Goal: Check status

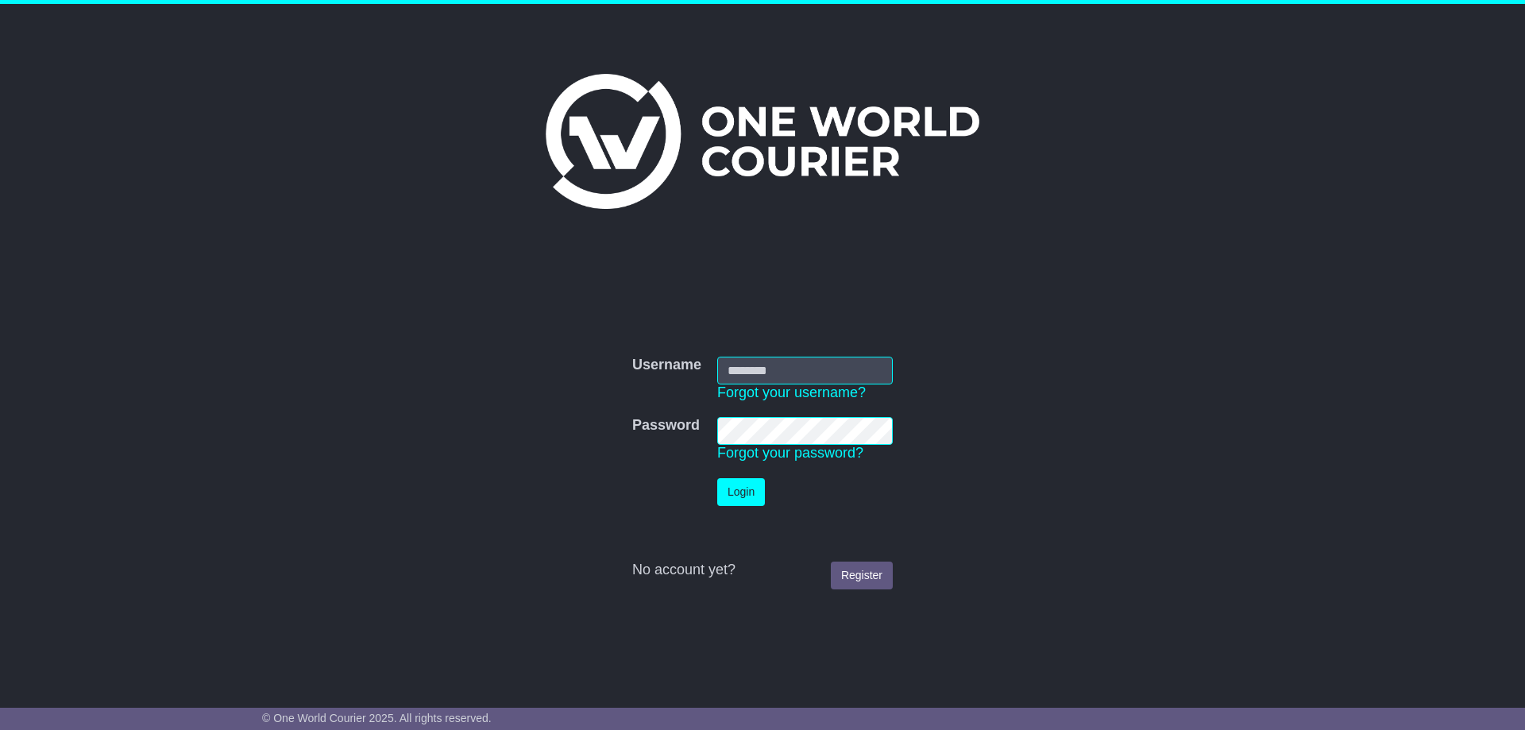
type input "**********"
click at [736, 496] on button "Login" at bounding box center [741, 492] width 48 height 28
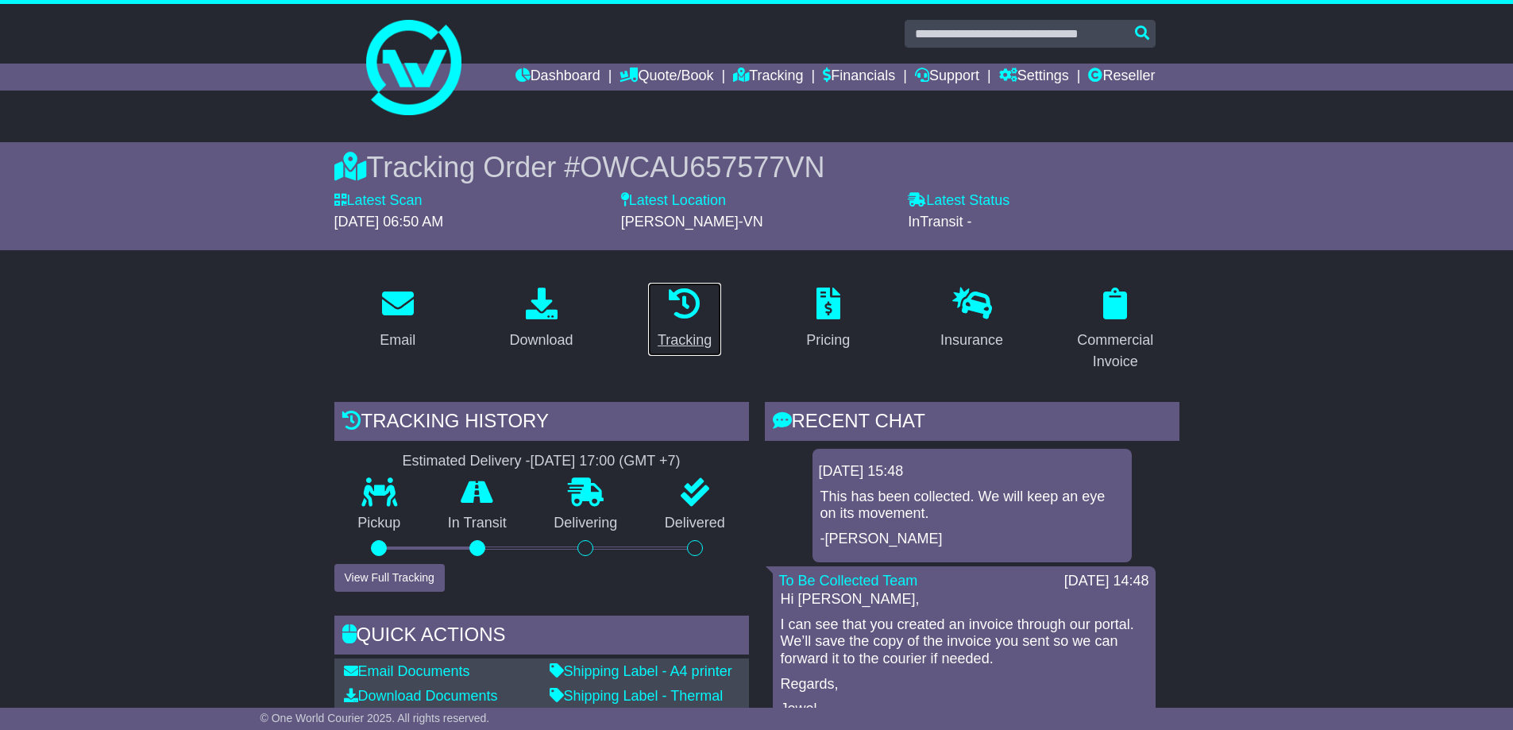
click at [674, 338] on div "Tracking" at bounding box center [685, 340] width 54 height 21
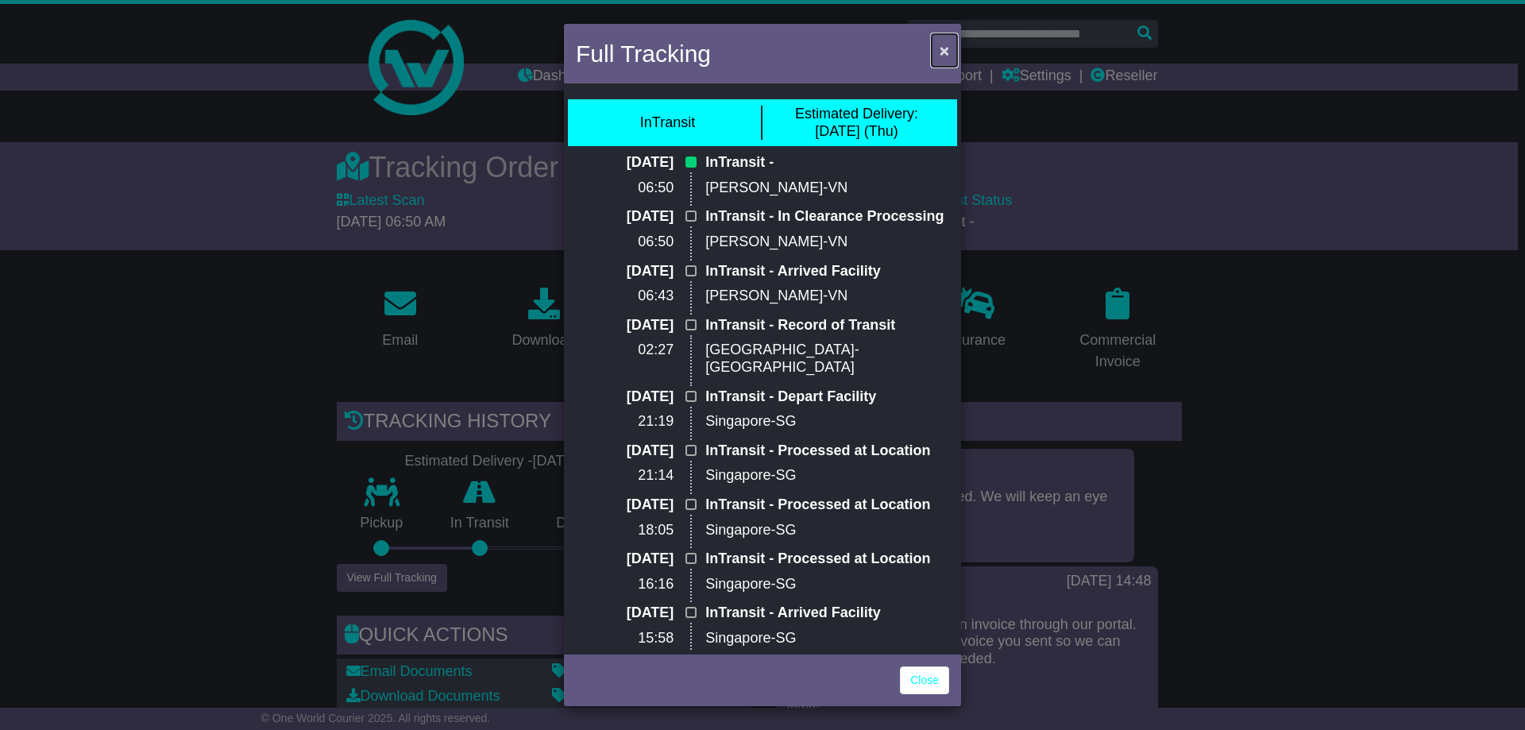
click at [940, 48] on span "×" at bounding box center [945, 50] width 10 height 18
